Goal: Information Seeking & Learning: Learn about a topic

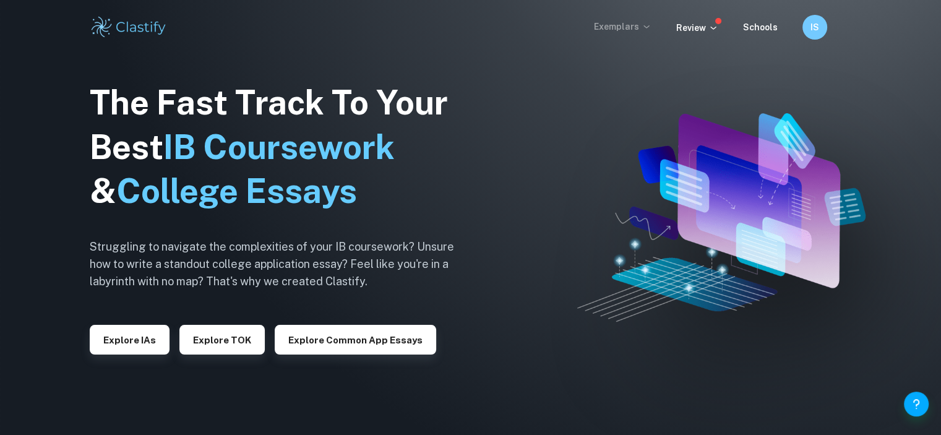
click at [628, 30] on p "Exemplars" at bounding box center [623, 27] width 58 height 14
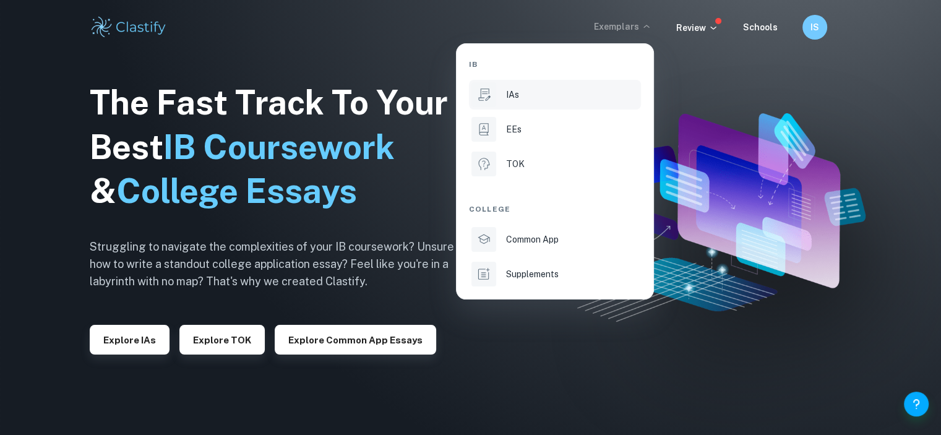
click at [539, 91] on div "IAs" at bounding box center [572, 95] width 132 height 14
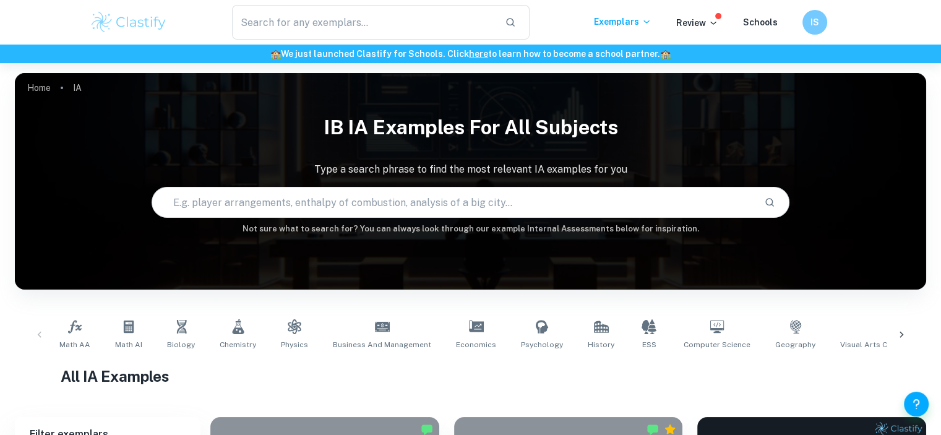
scroll to position [242, 0]
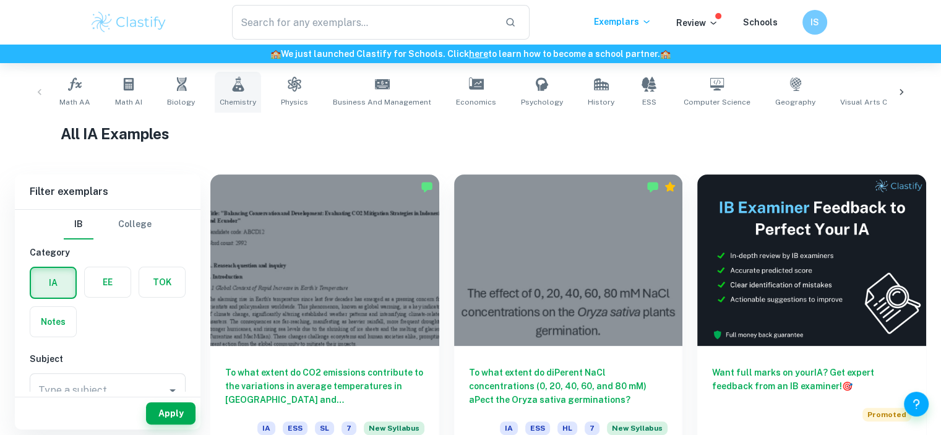
click at [235, 88] on icon at bounding box center [238, 84] width 15 height 15
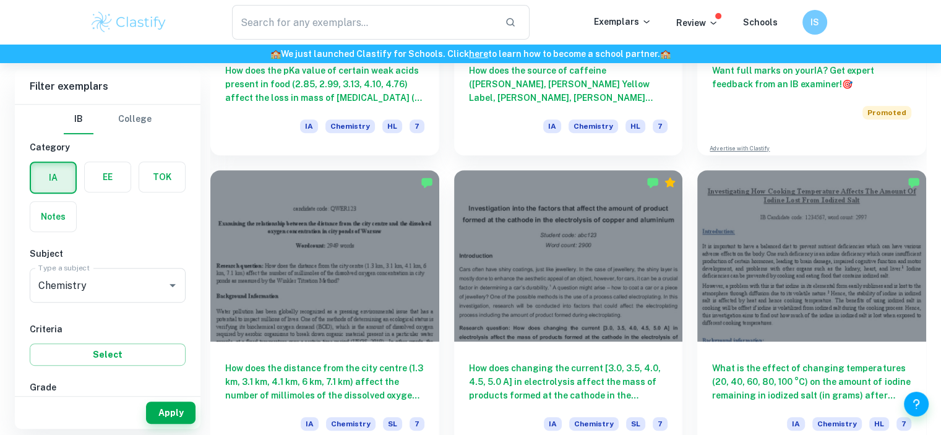
scroll to position [611, 0]
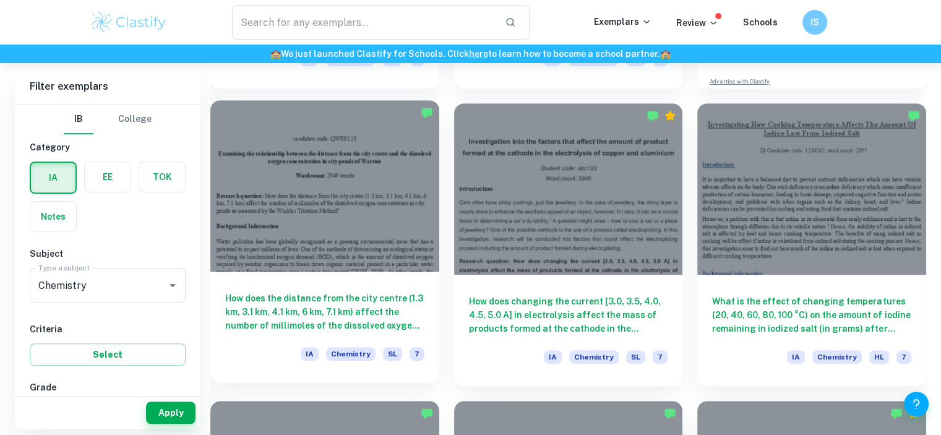
click at [340, 200] on div at bounding box center [324, 185] width 229 height 171
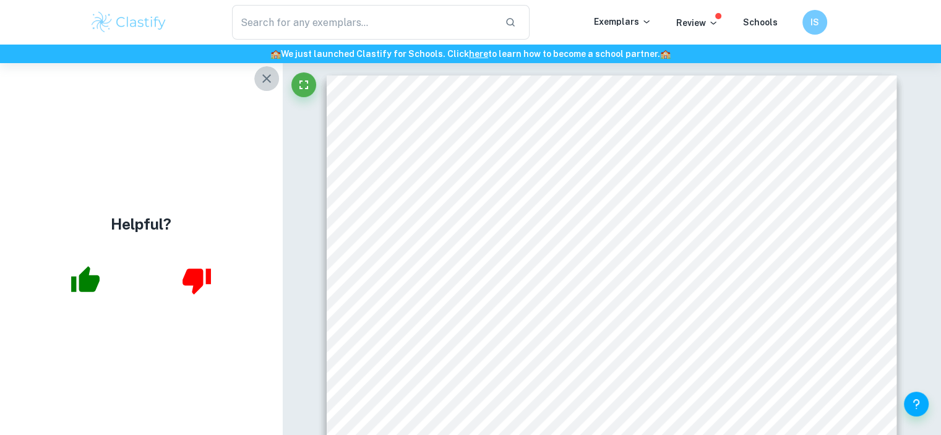
click at [265, 81] on icon "button" at bounding box center [266, 78] width 15 height 15
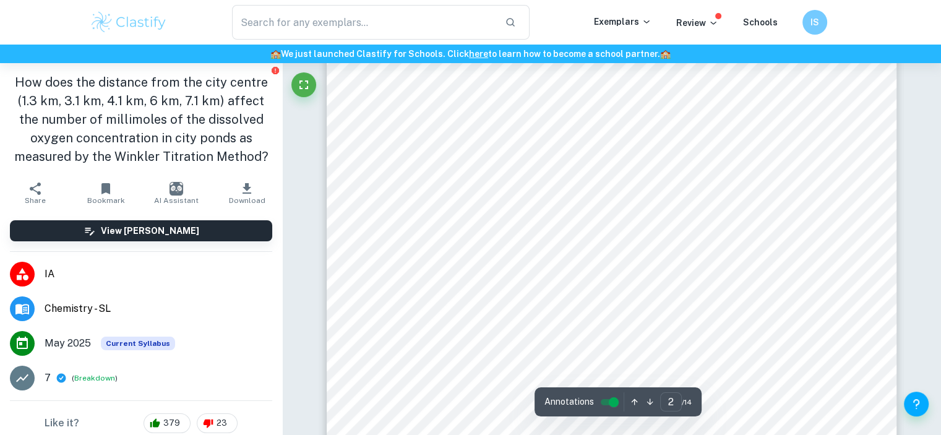
scroll to position [1235, 0]
type input "7"
